Goal: Communication & Community: Answer question/provide support

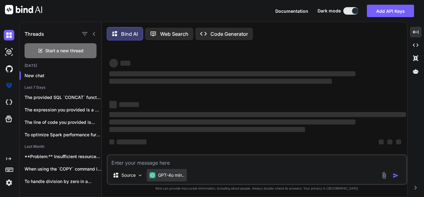
scroll to position [1, 0]
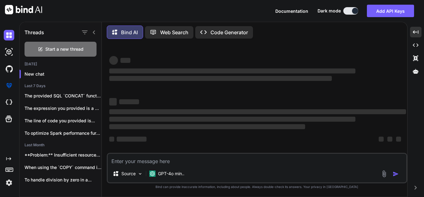
click at [175, 157] on textarea at bounding box center [257, 159] width 299 height 11
type textarea "W"
type textarea "x"
type textarea "Wr"
type textarea "x"
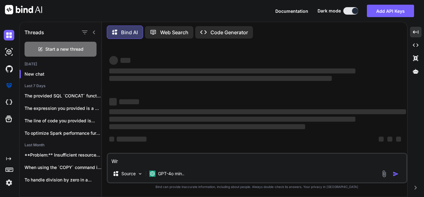
type textarea "Wri"
type textarea "x"
type textarea "Writ"
type textarea "x"
type textarea "Write"
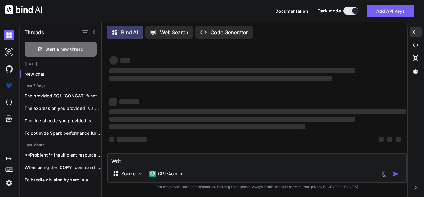
type textarea "x"
type textarea "Write"
type textarea "x"
type textarea "Write a"
type textarea "x"
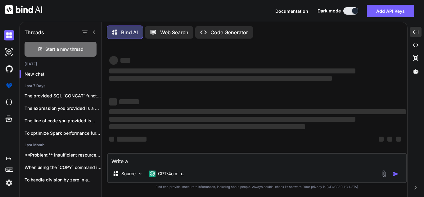
type textarea "Write a"
type textarea "x"
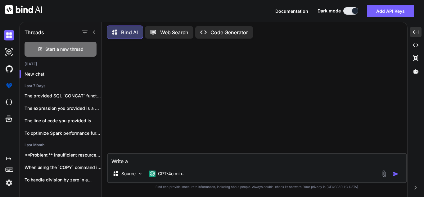
scroll to position [0, 0]
type textarea "Write a m"
type textarea "x"
type textarea "Write a ma"
type textarea "x"
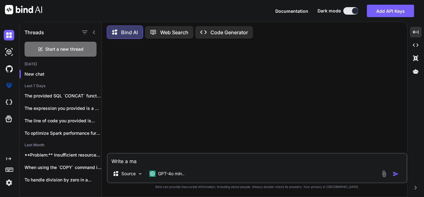
type textarea "Write a mai"
type textarea "x"
type textarea "Write a mail"
type textarea "x"
type textarea "Write a mail"
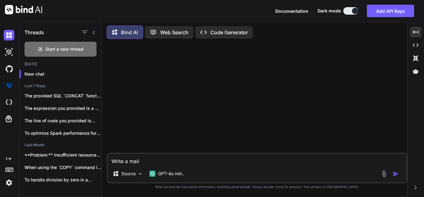
type textarea "x"
type textarea "Write a mail r"
type textarea "x"
type textarea "Write a mail re"
type textarea "x"
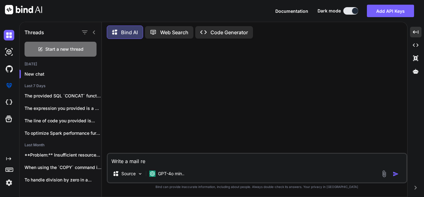
type textarea "Write a mail req"
type textarea "x"
type textarea "Write a mail requ"
type textarea "x"
type textarea "Write a mail reque"
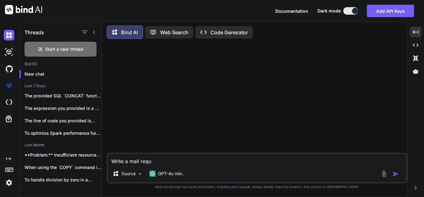
type textarea "x"
type textarea "Write a mail reques"
type textarea "x"
type textarea "Write a mail request"
type textarea "x"
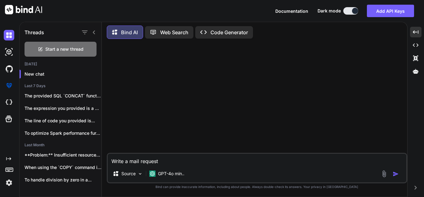
type textarea "Write a mail requesti"
type textarea "x"
type textarea "Write a mail requestin"
type textarea "x"
type textarea "Write a mail requesting"
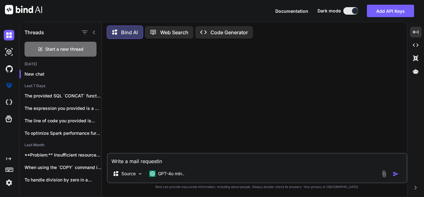
type textarea "x"
type textarea "Write a mail requesting"
type textarea "x"
type textarea "Write a mail requesting t"
type textarea "x"
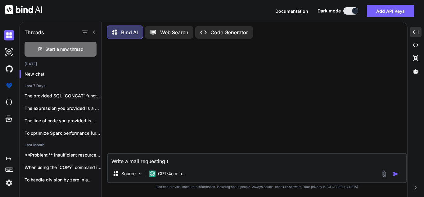
type textarea "Write a mail requesting th"
type textarea "x"
type textarea "Write a mail requesting the"
type textarea "x"
type textarea "Write a mail requesting the"
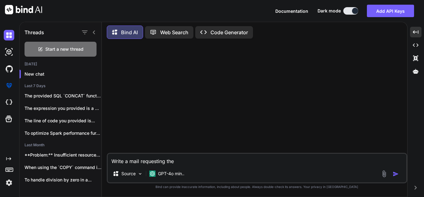
type textarea "x"
type textarea "Write a mail requesting the a"
type textarea "x"
type textarea "Write a mail requesting the ap"
type textarea "x"
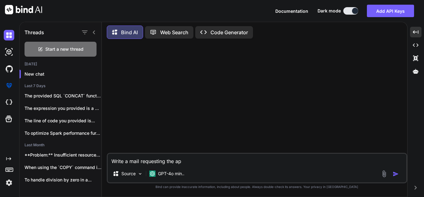
type textarea "Write a mail requesting the app"
type textarea "x"
type textarea "Write a mail requesting the appr"
type textarea "x"
type textarea "Write a mail requesting the appro"
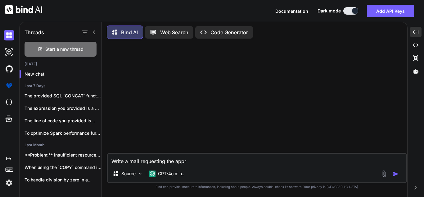
type textarea "x"
type textarea "Write a mail requesting the approv"
type textarea "x"
type textarea "Write a mail requesting the approva"
type textarea "x"
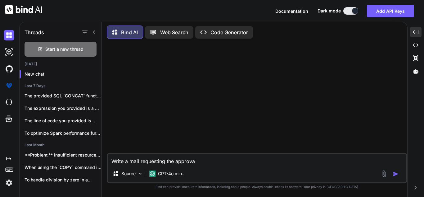
type textarea "Write a mail requesting the approval"
type textarea "x"
type textarea "Write a mail requesting the approval"
type textarea "x"
type textarea "Write a mail requesting the approval f"
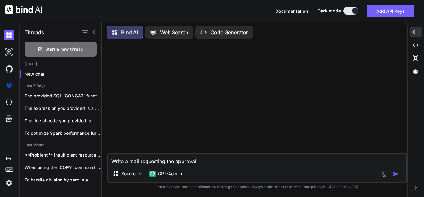
type textarea "x"
type textarea "Write a mail requesting the approval fo"
type textarea "x"
type textarea "Write a mail requesting the approval for"
type textarea "x"
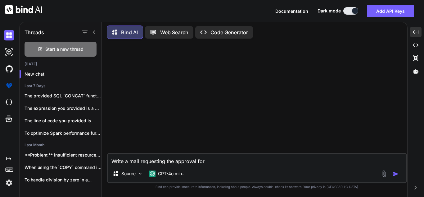
type textarea "Write a mail requesting the approval for"
type textarea "x"
type textarea "Write a mail requesting the approval for t"
type textarea "x"
type textarea "Write a mail requesting the approval for the"
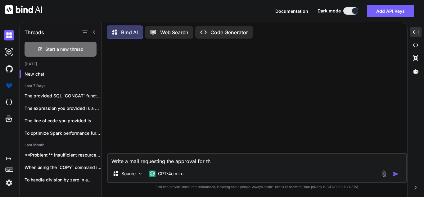
type textarea "x"
type textarea "Write a mail requesting the approval for the"
type textarea "x"
type textarea "Write a mail requesting the approval for the e"
type textarea "x"
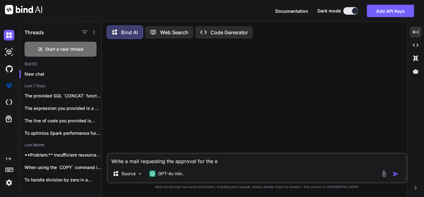
type textarea "Write a mail requesting the approval for the ex"
type textarea "x"
type textarea "Write a mail requesting the approval for the ext"
type textarea "x"
type textarea "Write a mail requesting the approval for the exte"
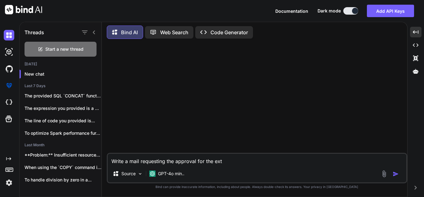
type textarea "x"
type textarea "Write a mail requesting the approval for the exten"
type textarea "x"
type textarea "Write a mail requesting the approval for the extenr"
type textarea "x"
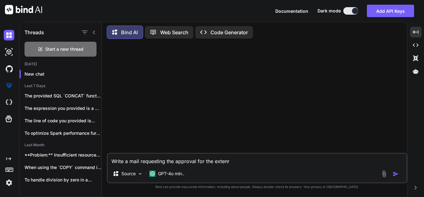
type textarea "Write a mail requesting the approval for the extenra"
type textarea "x"
type textarea "Write a mail requesting the approval for the extenral"
type textarea "x"
type textarea "Write a mail requesting the approval for the extenral"
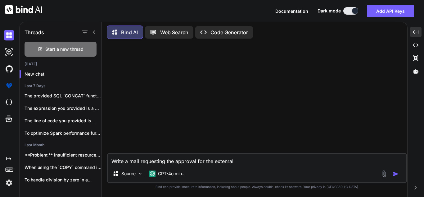
type textarea "x"
type textarea "Write a mail requesting the approval for the extenral"
type textarea "x"
type textarea "Write a mail requesting the approval for the extenra"
type textarea "x"
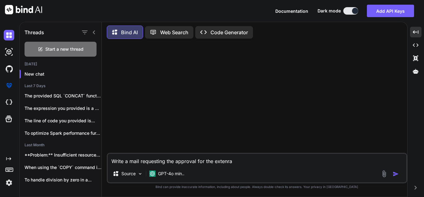
type textarea "Write a mail requesting the approval for the extenr"
type textarea "x"
type textarea "Write a mail requesting the approval for the exten"
type textarea "x"
type textarea "Write a mail requesting the approval for the exte"
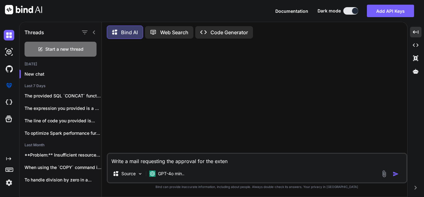
type textarea "x"
type textarea "Write a mail requesting the approval for the exter"
type textarea "x"
type textarea "Write a mail requesting the approval for the extern"
type textarea "x"
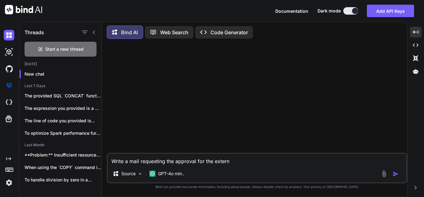
type textarea "Write a mail requesting the approval for the externa"
type textarea "x"
type textarea "Write a mail requesting the approval for the external"
type textarea "x"
type textarea "Write a mail requesting the approval for the external"
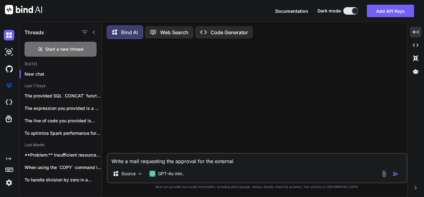
type textarea "x"
type textarea "Write a mail requesting the approval for the external c"
type textarea "x"
type textarea "Write a mail requesting the approval for the external ce"
type textarea "x"
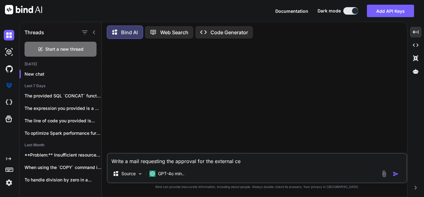
type textarea "Write a mail requesting the approval for the external cer"
type textarea "x"
type textarea "Write a mail requesting the approval for the external cert"
type textarea "x"
type textarea "Write a mail requesting the approval for the external certi"
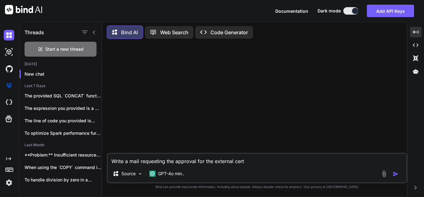
type textarea "x"
type textarea "Write a mail requesting the approval for the external certif"
type textarea "x"
type textarea "Write a mail requesting the approval for the external certifi"
type textarea "x"
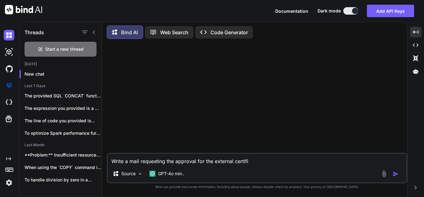
type textarea "Write a mail requesting the approval for the external certific"
type textarea "x"
type textarea "Write a mail requesting the approval for the external certifica"
type textarea "x"
type textarea "Write a mail requesting the approval for the external certificat"
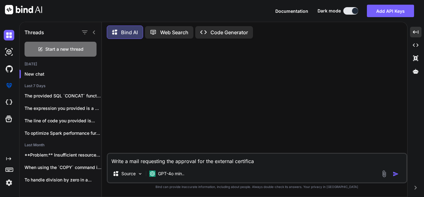
type textarea "x"
type textarea "Write a mail requesting the approval for the external certificati"
type textarea "x"
type textarea "Write a mail requesting the approval for the external certificatio"
type textarea "x"
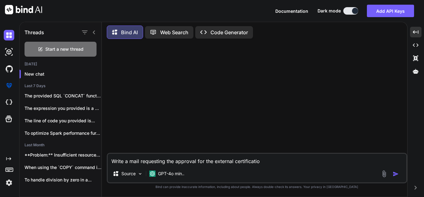
type textarea "Write a mail requesting the approval for the external certification"
type textarea "x"
type textarea "Write a mail requesting the approval for the external certification"
type textarea "x"
type textarea "Write a mail requesting the approval for the external certification f"
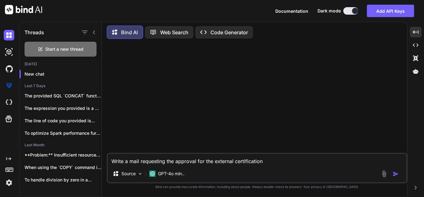
type textarea "x"
type textarea "Write a mail requesting the approval for the external certification fo"
type textarea "x"
type textarea "Write a mail requesting the approval for the external certification for"
type textarea "x"
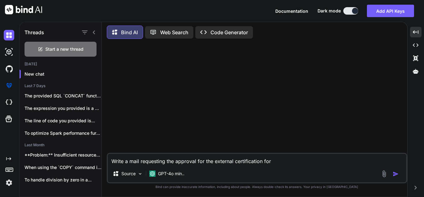
type textarea "Write a mail requesting the approval for the external certification for"
type textarea "x"
type textarea "Write a mail requesting the approval for the external certification for U"
type textarea "x"
type textarea "Write a mail requesting the approval for the external certification for Un"
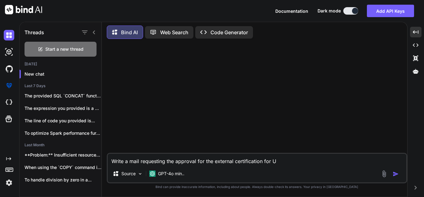
type textarea "x"
type textarea "Write a mail requesting the approval for the external certification for Uni"
type textarea "x"
type textarea "Write a mail requesting the approval for the external certification for Unit"
type textarea "x"
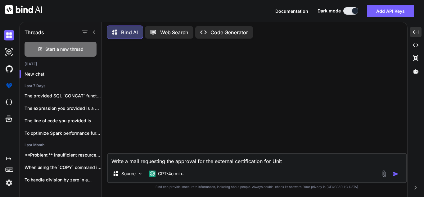
type textarea "Write a mail requesting the approval for the external certification for Unit"
type textarea "x"
type textarea "Write a mail requesting the approval for the external certification for Unit E"
type textarea "x"
type textarea "Write a mail requesting the approval for the external certification for Unit El"
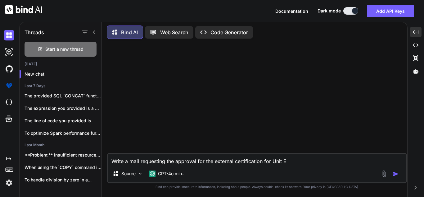
type textarea "x"
type textarea "Write a mail requesting the approval for the external certification for Unit Ele"
type textarea "x"
type textarea "Write a mail requesting the approval for the external certification for Unit El…"
type textarea "x"
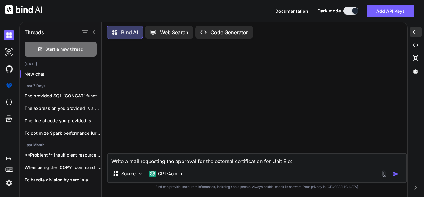
type textarea "Write a mail requesting the approval for the external certification for Unit El…"
type textarea "x"
type textarea "Write a mail requesting the approval for the external certification for Unit El…"
type textarea "x"
type textarea "Write a mail requesting the approval for the external certification for Unit Ele"
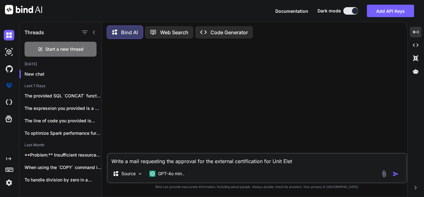
type textarea "x"
type textarea "Write a mail requesting the approval for the external certification for Unit El…"
type textarea "x"
type textarea "Write a mail requesting the approval for the external certification for Unit El…"
type textarea "x"
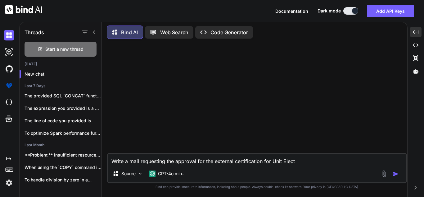
type textarea "Write a mail requesting the approval for the external certification for Unit El…"
type textarea "x"
type textarea "Write a mail requesting the approval for the external certification for Unit El…"
type textarea "x"
type textarea "Write a mail requesting the approval for the external certification for Unit El…"
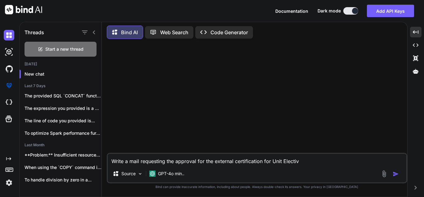
type textarea "x"
type textarea "Write a mail requesting the approval for the external certification for Unit El…"
type textarea "x"
type textarea "Write a mail requesting the approval for the external certification for Unit El…"
type textarea "x"
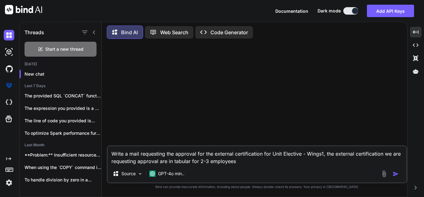
click at [198, 162] on textarea "Write a mail requesting the approval for the external certification for Unit El…" at bounding box center [257, 155] width 299 height 19
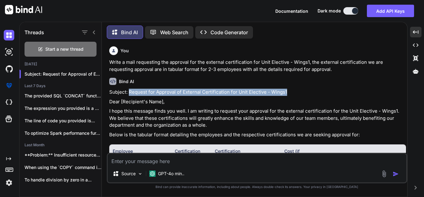
drag, startPoint x: 128, startPoint y: 92, endPoint x: 299, endPoint y: 93, distance: 171.2
click at [299, 93] on p "Subject: Request for Approval of External Certification for Unit Elective - Win…" at bounding box center [257, 92] width 297 height 7
copy p "Request for Approval of External Certification for Unit Elective - Wings1"
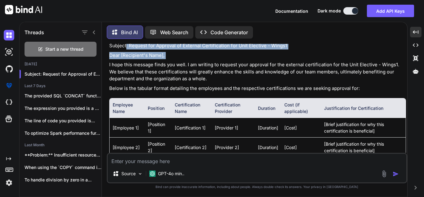
scroll to position [44, 0]
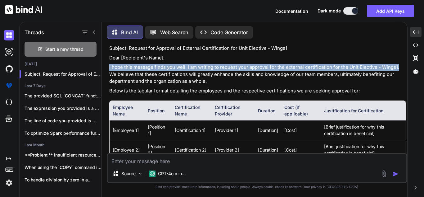
drag, startPoint x: 106, startPoint y: 44, endPoint x: 397, endPoint y: 69, distance: 291.9
click at [397, 69] on div "Bind AI Web Search Created with Pixso. Code Generator You Write a mail requesti…" at bounding box center [255, 109] width 306 height 173
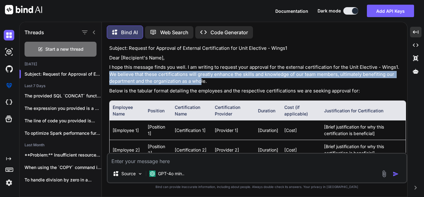
drag, startPoint x: 399, startPoint y: 66, endPoint x: 202, endPoint y: 80, distance: 197.5
click at [202, 80] on p "I hope this message finds you well. I am writing to request your approval for t…" at bounding box center [257, 74] width 297 height 21
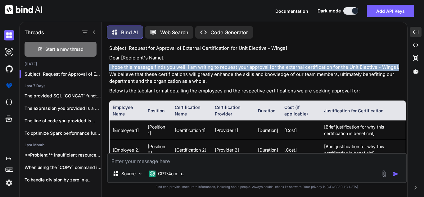
drag, startPoint x: 397, startPoint y: 67, endPoint x: 107, endPoint y: 66, distance: 290.2
click at [107, 66] on div "You Write a mail requesting the approval for the external certification for Uni…" at bounding box center [257, 120] width 301 height 153
copy p "I hope this message finds you well. I am writing to request your approval for t…"
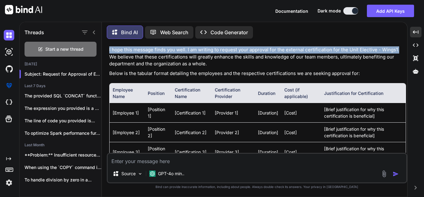
scroll to position [75, 0]
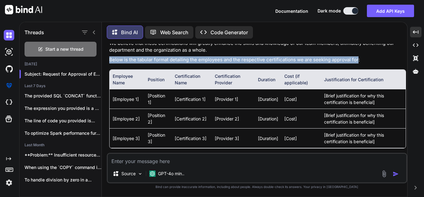
drag, startPoint x: 111, startPoint y: 59, endPoint x: 356, endPoint y: 55, distance: 245.5
click at [356, 55] on div "Subject: Request for Approval of External Certification for Unit Elective - Win…" at bounding box center [257, 124] width 297 height 221
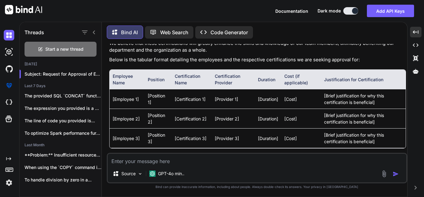
click at [295, 66] on div "Subject: Request for Approval of External Certification for Unit Elective - Win…" at bounding box center [257, 124] width 297 height 221
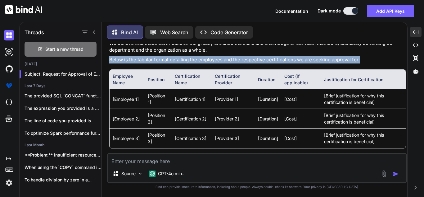
drag, startPoint x: 109, startPoint y: 57, endPoint x: 363, endPoint y: 60, distance: 253.3
click at [363, 60] on p "Below is the tabular format detailing the employees and the respective certific…" at bounding box center [257, 59] width 297 height 7
copy p "Below is the tabular format detailing the employees and the respective certific…"
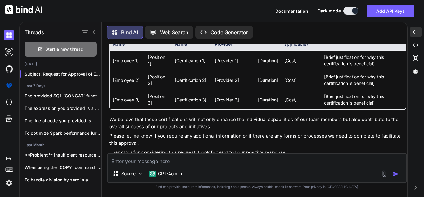
scroll to position [168, 0]
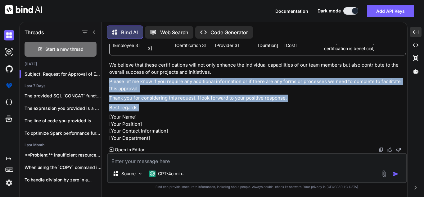
drag, startPoint x: 109, startPoint y: 80, endPoint x: 296, endPoint y: 101, distance: 188.0
click at [296, 101] on div "You Write a mail requesting the approval for the external certification for Uni…" at bounding box center [258, 98] width 300 height 109
copy div "Please let me know if you require any additional information or if there are an…"
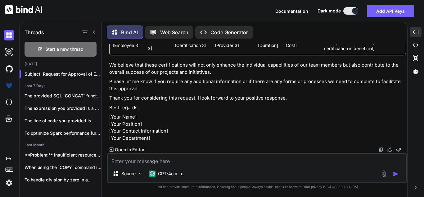
click at [251, 113] on p "[Your Name] [Your Position] [Your Contact Information] [Your Department]" at bounding box center [257, 127] width 297 height 28
